Goal: Transaction & Acquisition: Subscribe to service/newsletter

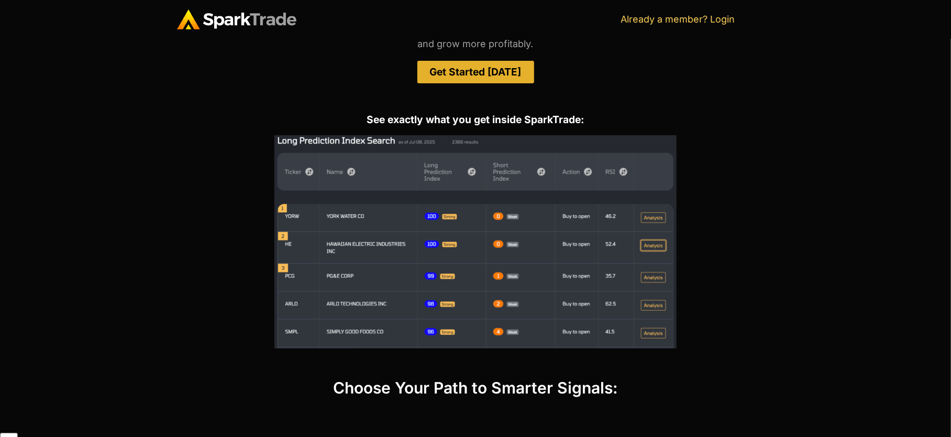
scroll to position [102, 0]
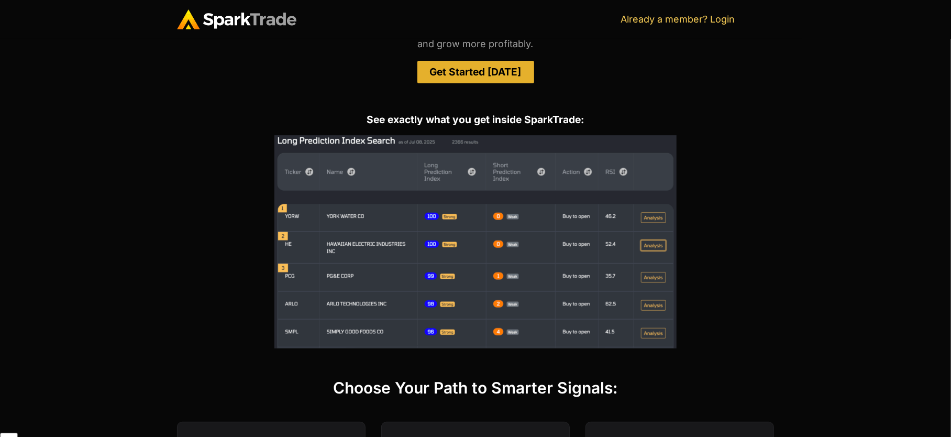
click at [485, 69] on span "Get Started [DATE]" at bounding box center [476, 72] width 92 height 10
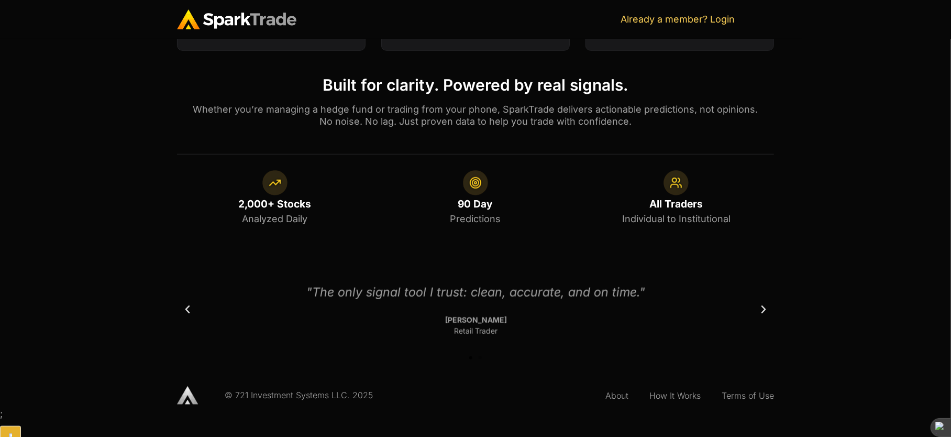
scroll to position [435, 0]
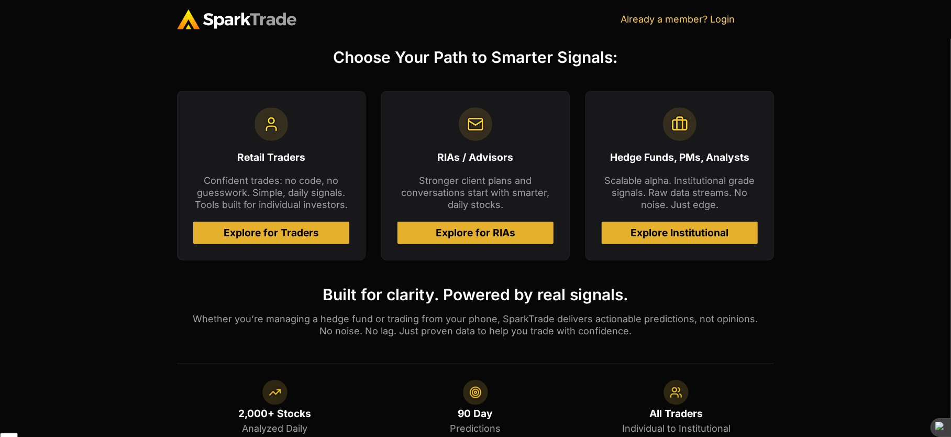
click at [286, 238] on span "Explore for Traders" at bounding box center [271, 233] width 95 height 10
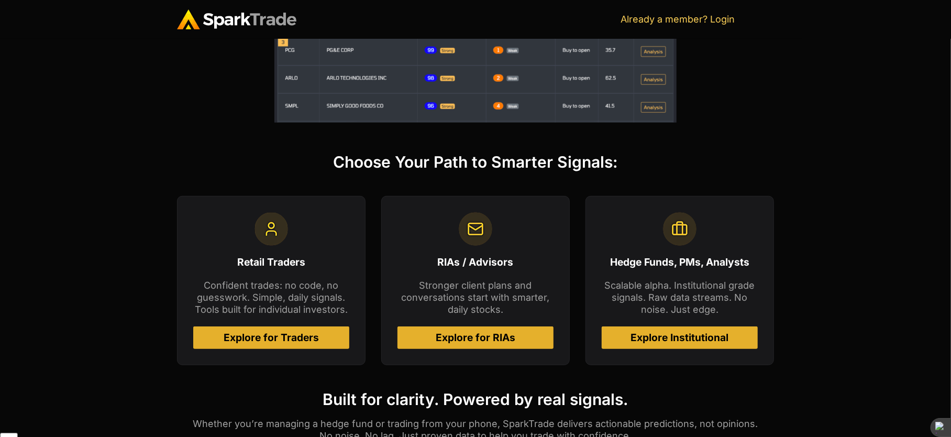
scroll to position [226, 0]
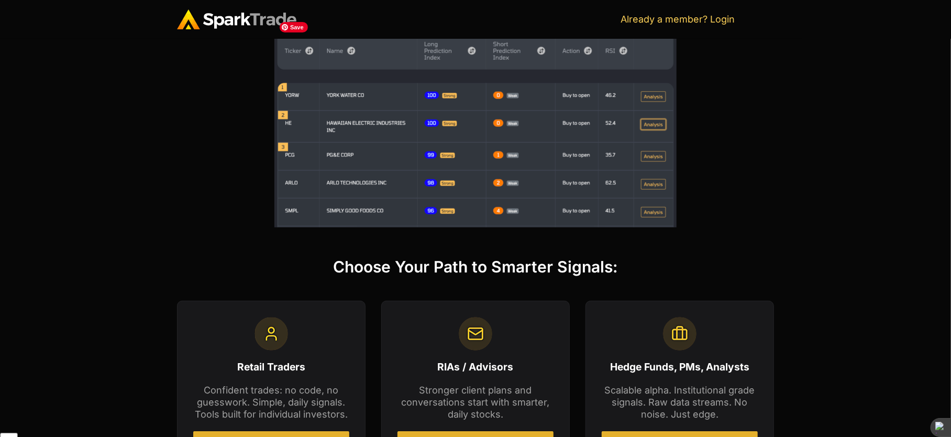
drag, startPoint x: 343, startPoint y: 127, endPoint x: 335, endPoint y: 127, distance: 8.9
click at [343, 127] on img at bounding box center [475, 120] width 402 height 213
click at [290, 124] on img at bounding box center [475, 120] width 402 height 213
click at [288, 98] on img at bounding box center [475, 120] width 402 height 213
click at [458, 96] on img at bounding box center [475, 120] width 402 height 213
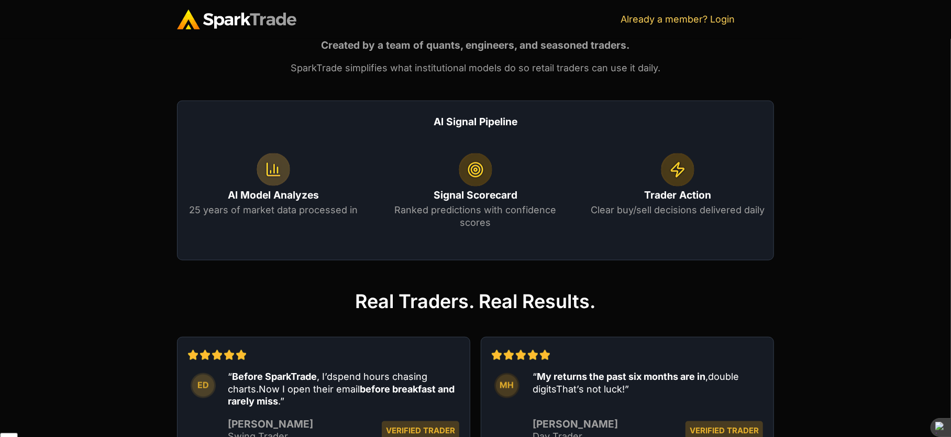
scroll to position [943, 0]
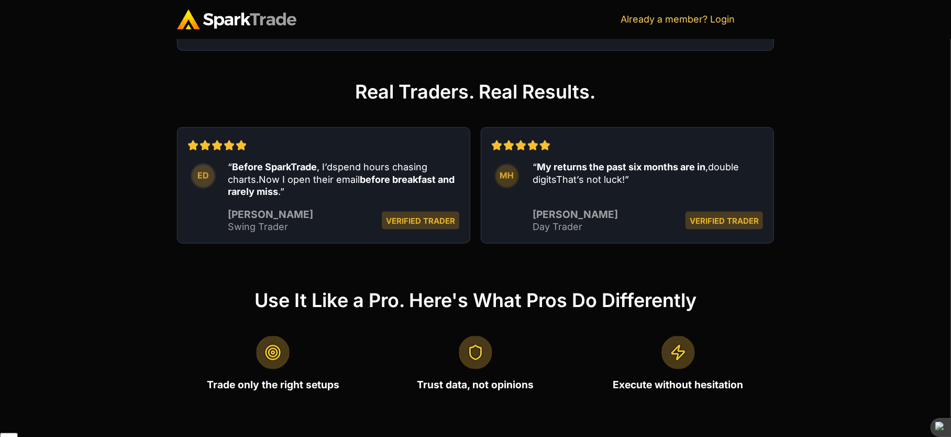
click at [275, 362] on img at bounding box center [273, 353] width 34 height 34
click at [489, 366] on img at bounding box center [476, 353] width 34 height 34
drag, startPoint x: 684, startPoint y: 362, endPoint x: 676, endPoint y: 363, distance: 7.9
click at [683, 362] on img at bounding box center [678, 353] width 34 height 34
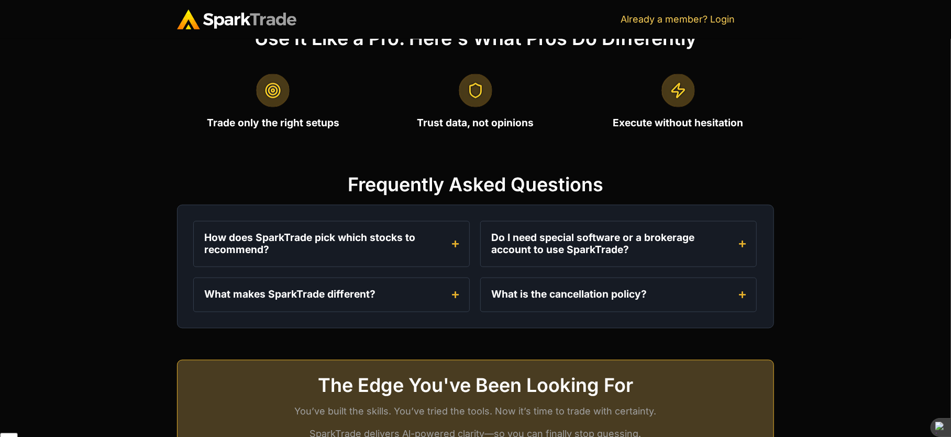
scroll to position [1320, 0]
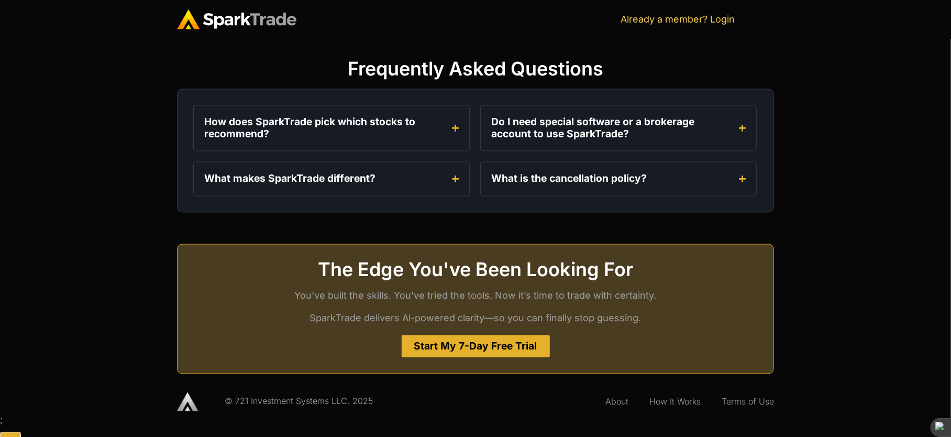
click at [477, 351] on span "Start My 7-Day Free Trial" at bounding box center [475, 346] width 123 height 10
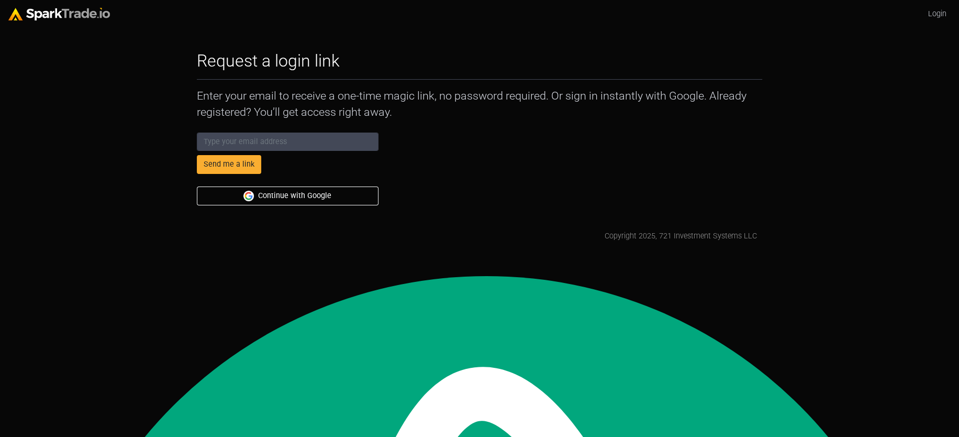
scroll to position [102, 0]
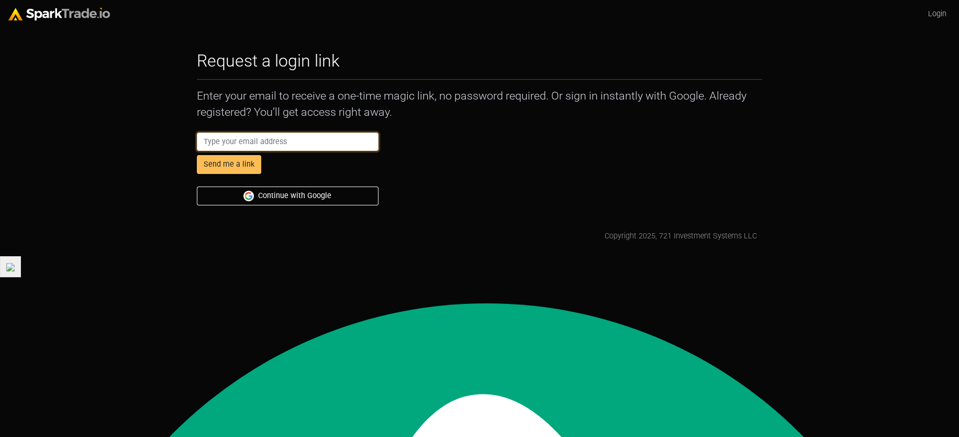
click at [214, 151] on input "email" at bounding box center [288, 141] width 182 height 19
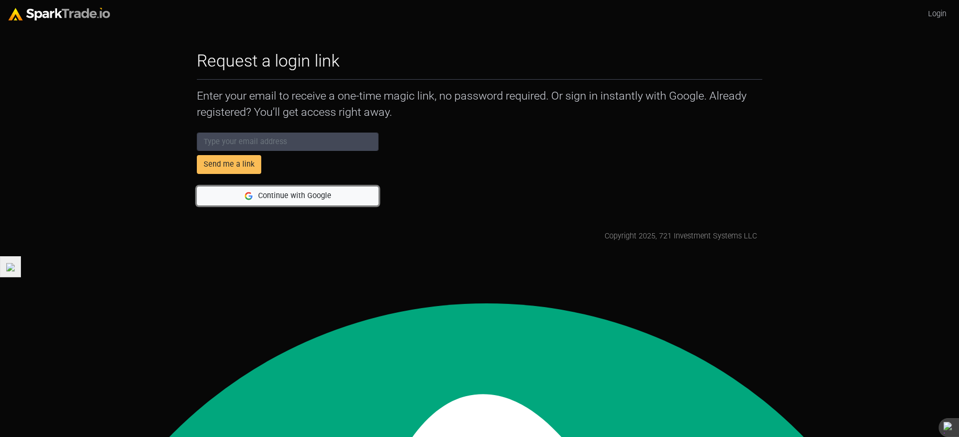
click at [275, 205] on button "Continue with Google" at bounding box center [288, 195] width 182 height 19
